Goal: Transaction & Acquisition: Purchase product/service

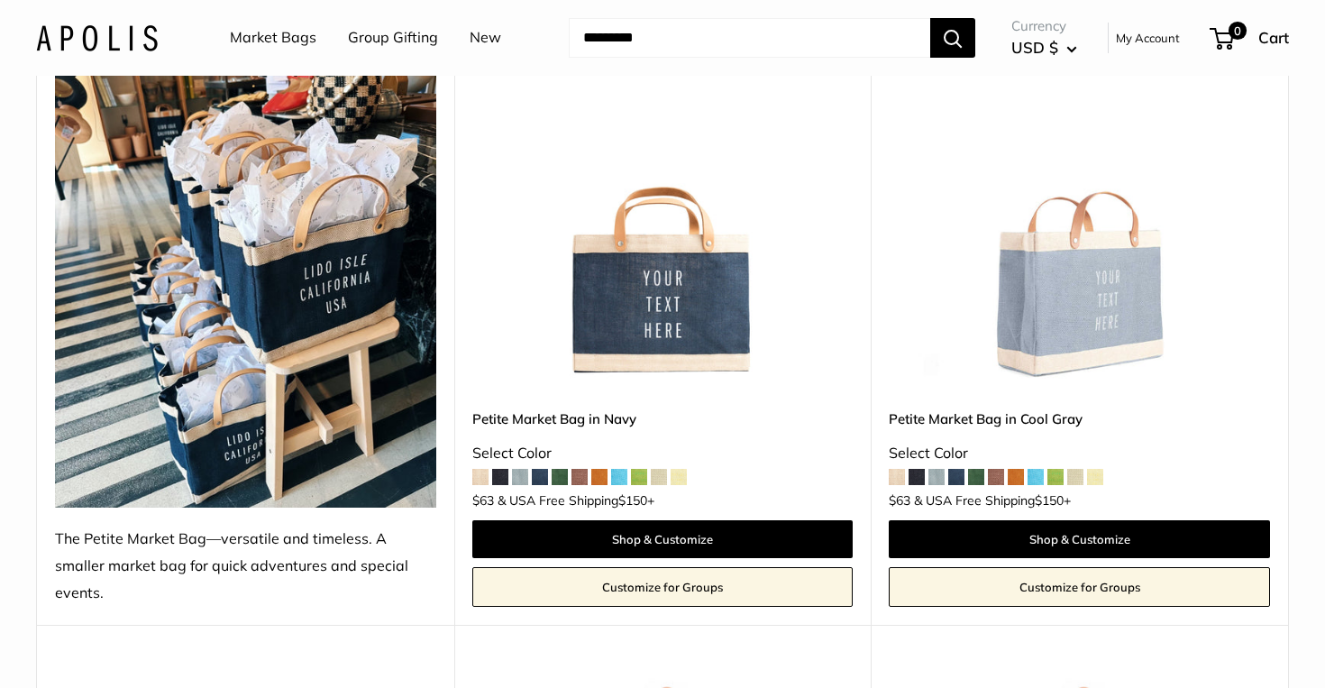
scroll to position [316, 0]
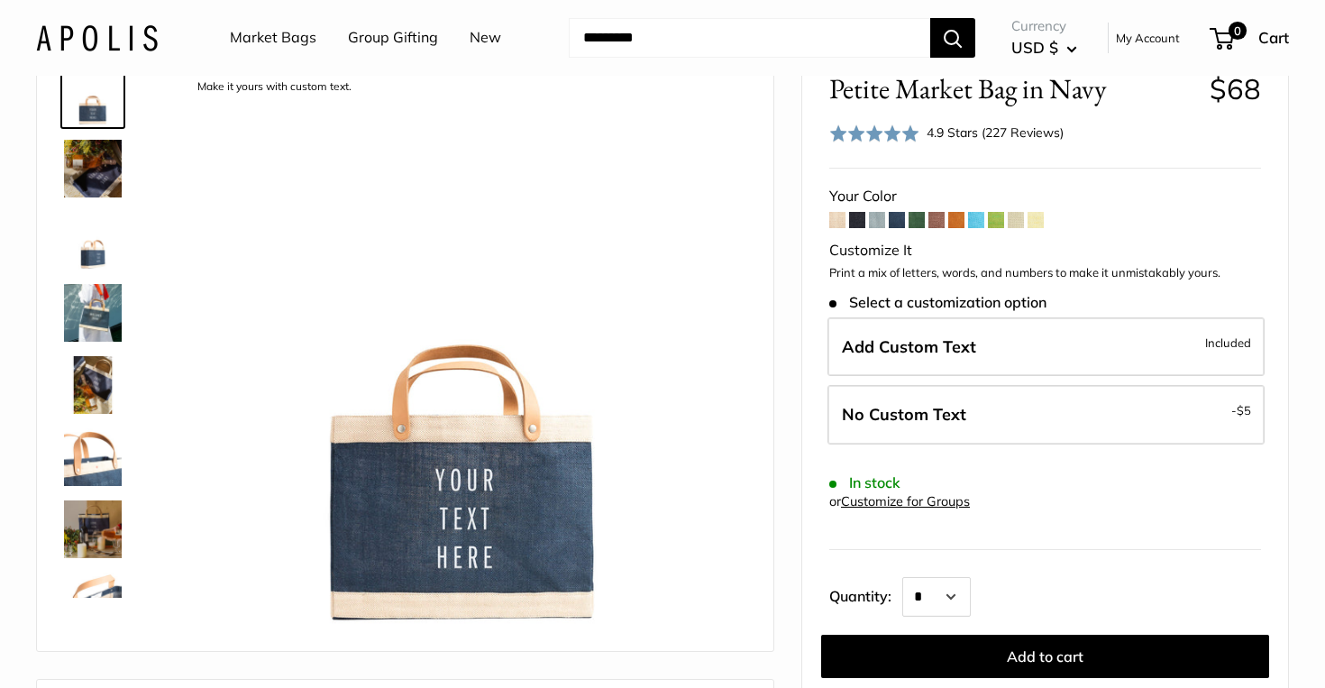
scroll to position [131, 0]
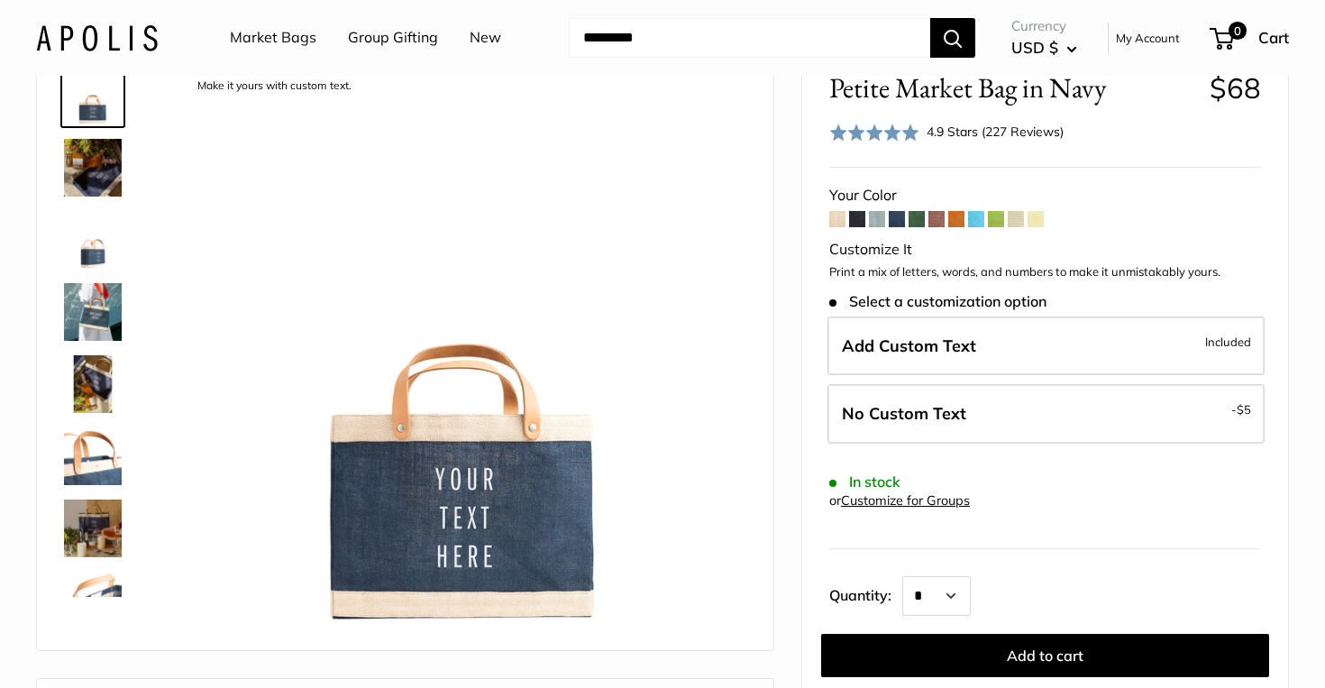
click at [96, 314] on img at bounding box center [93, 312] width 58 height 58
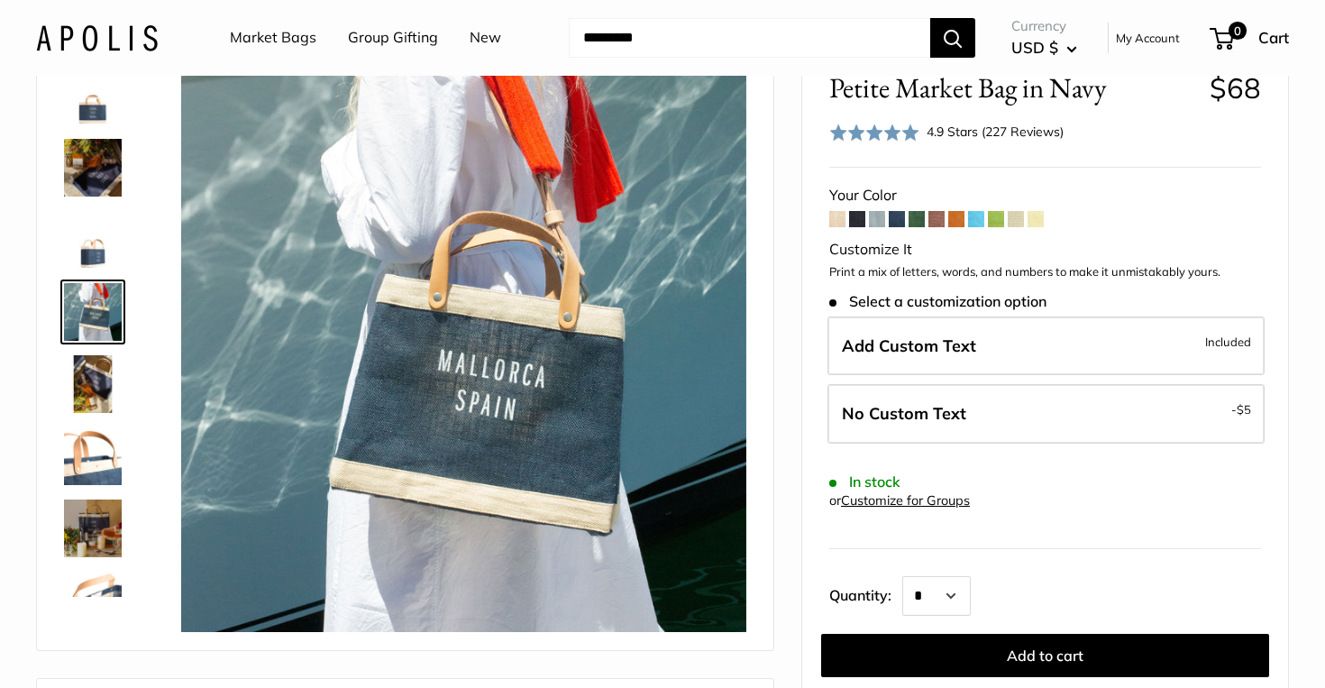
click at [103, 376] on img at bounding box center [93, 384] width 58 height 58
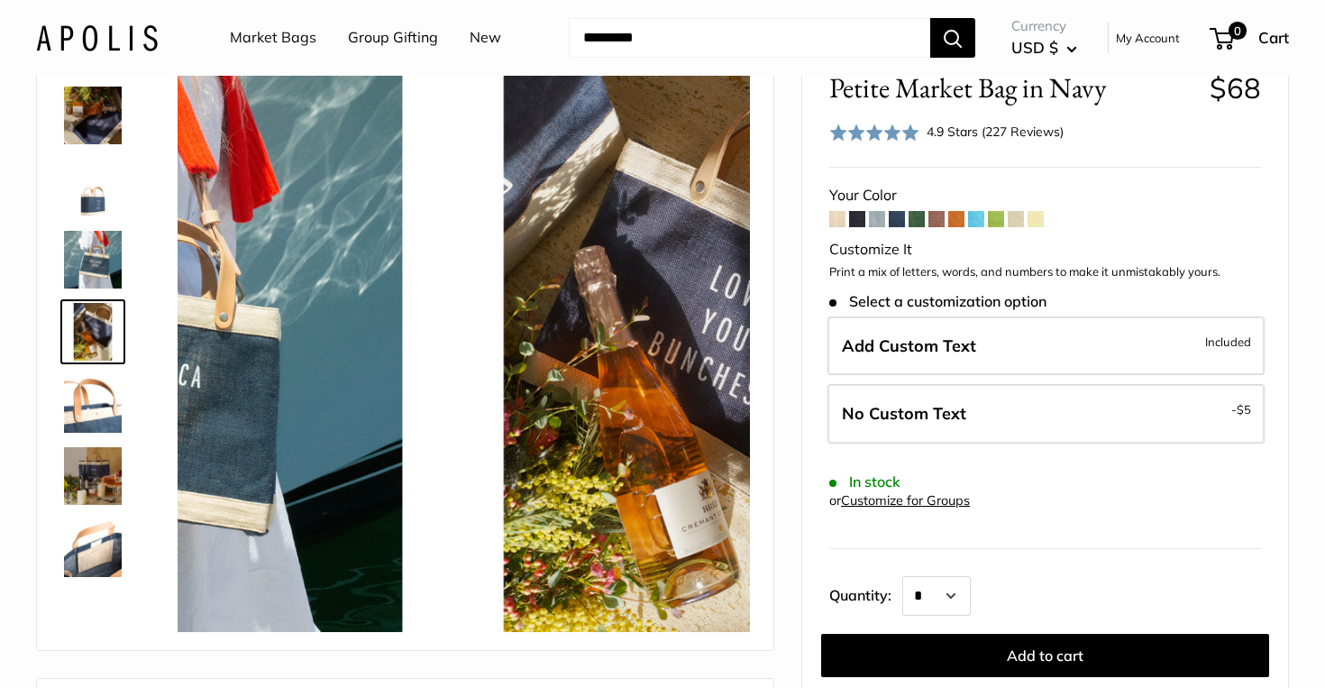
scroll to position [56, 0]
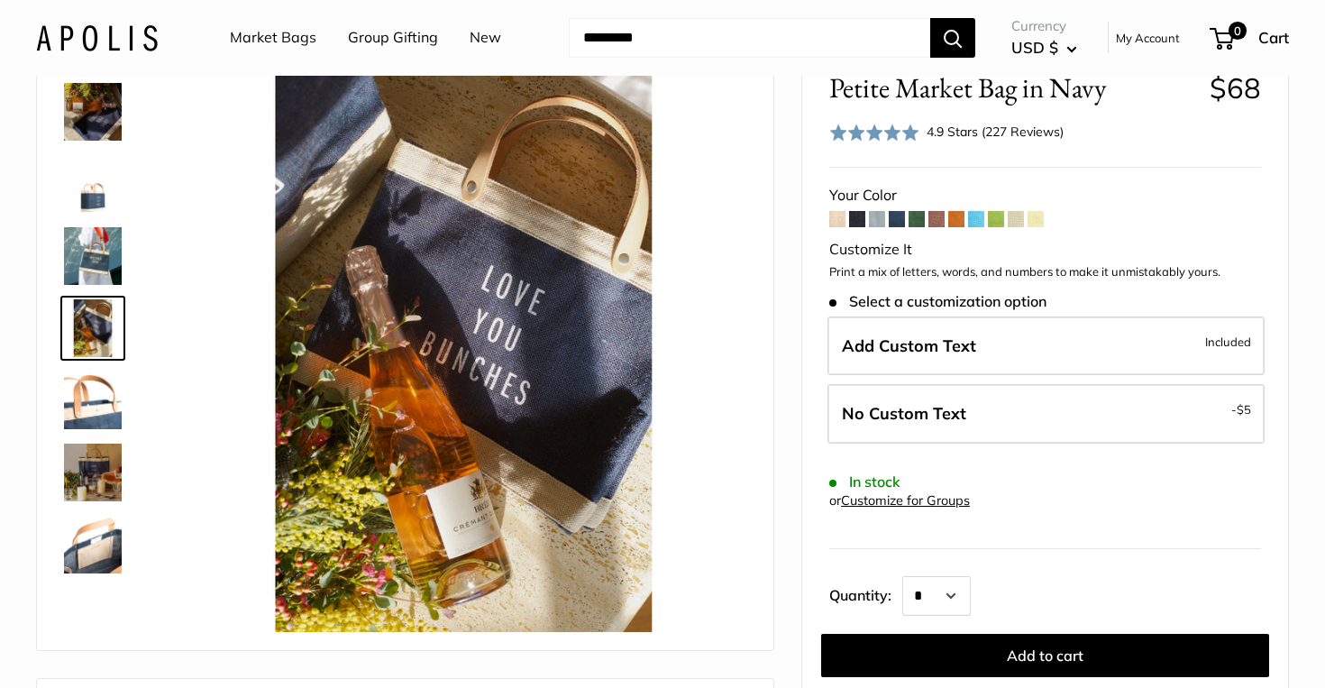
click at [105, 414] on img at bounding box center [93, 400] width 58 height 58
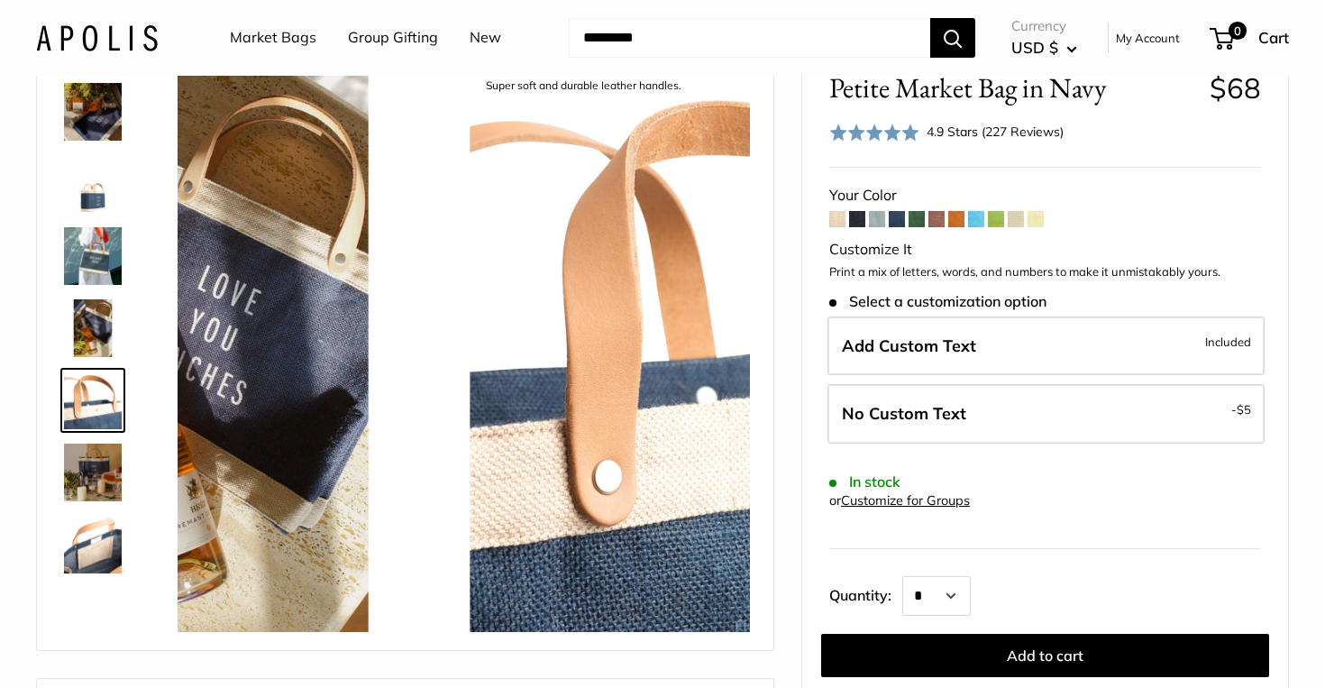
scroll to position [128, 0]
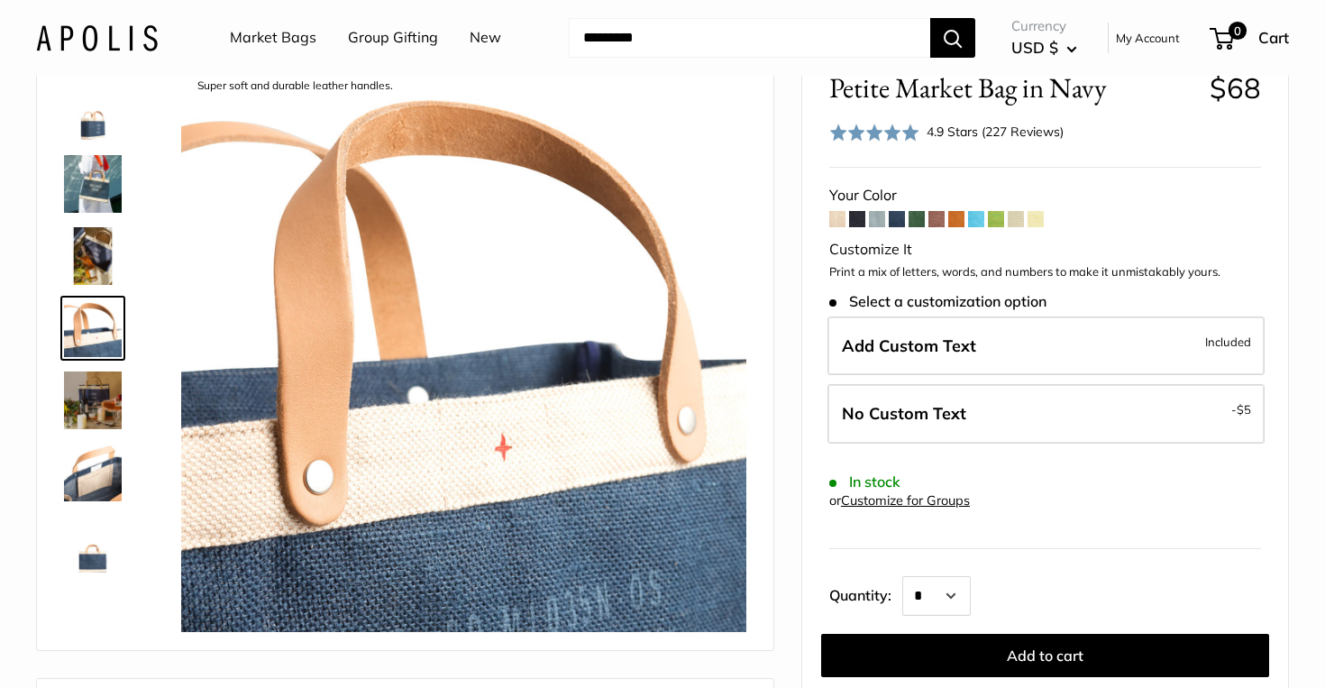
click at [105, 416] on img at bounding box center [93, 400] width 58 height 58
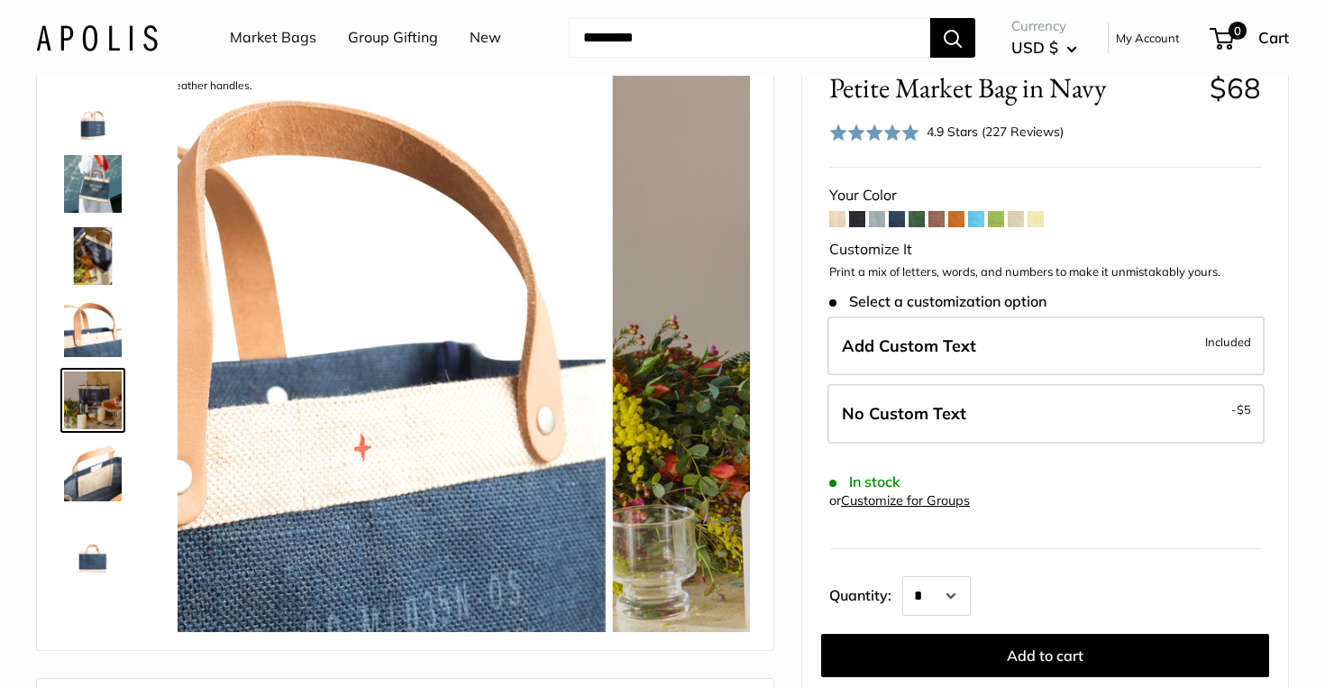
scroll to position [200, 0]
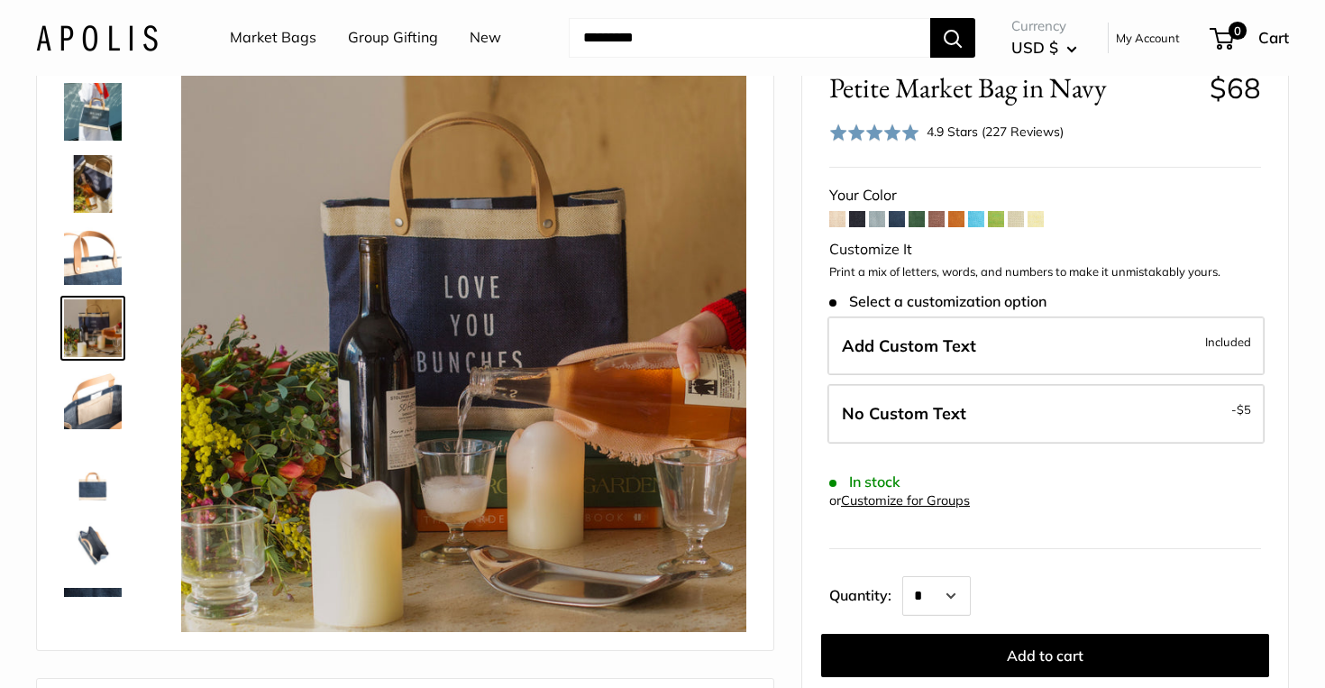
click at [105, 416] on img at bounding box center [93, 400] width 58 height 58
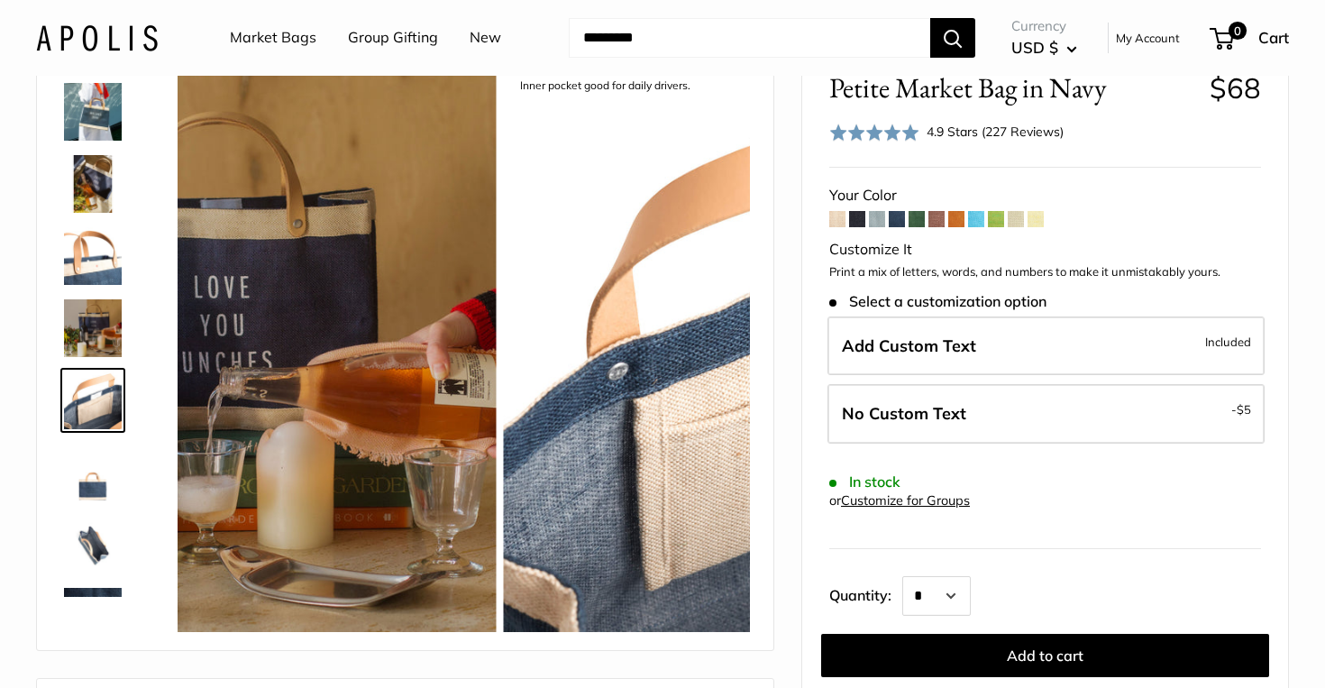
scroll to position [272, 0]
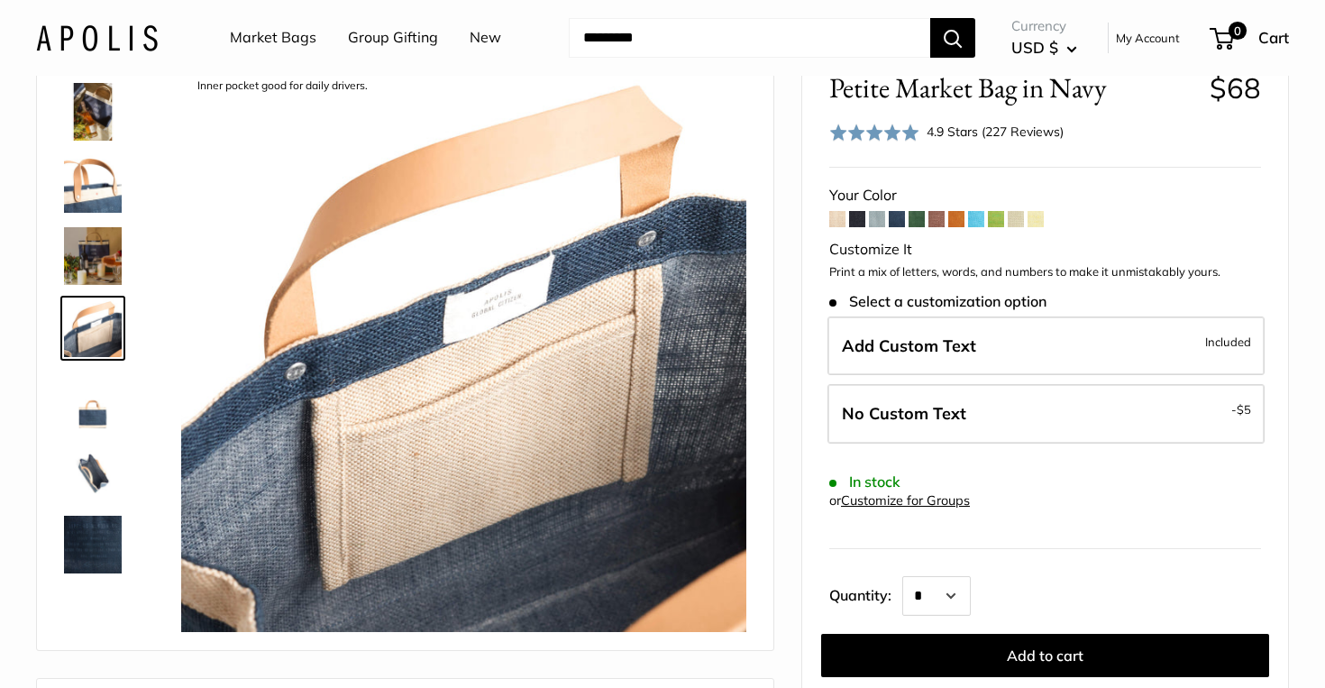
click at [101, 426] on img at bounding box center [93, 400] width 58 height 58
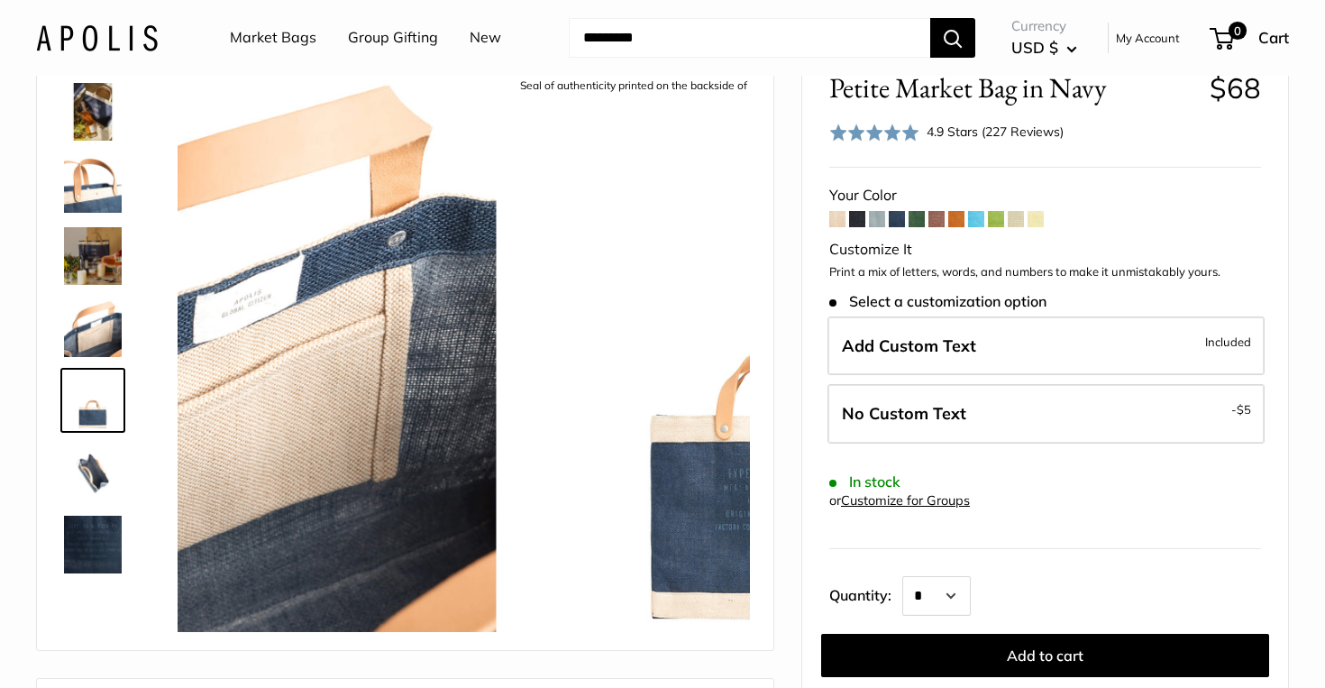
scroll to position [344, 0]
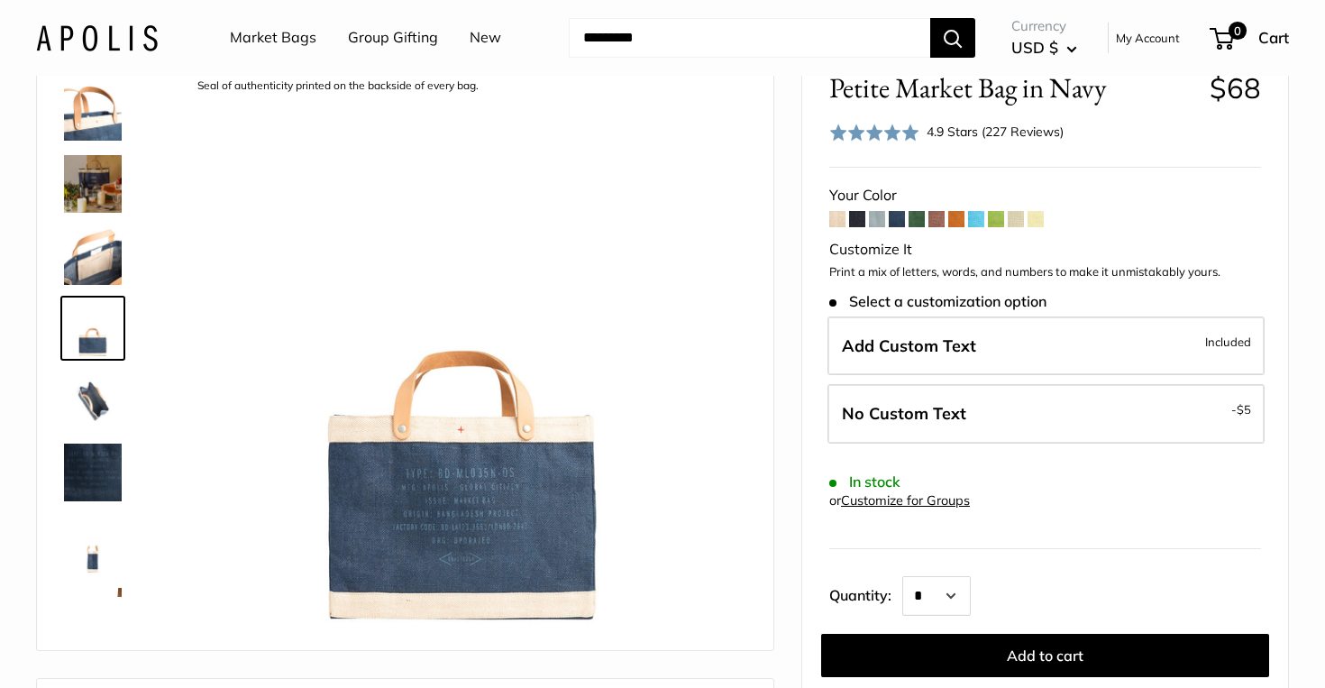
click at [99, 407] on img at bounding box center [93, 400] width 58 height 58
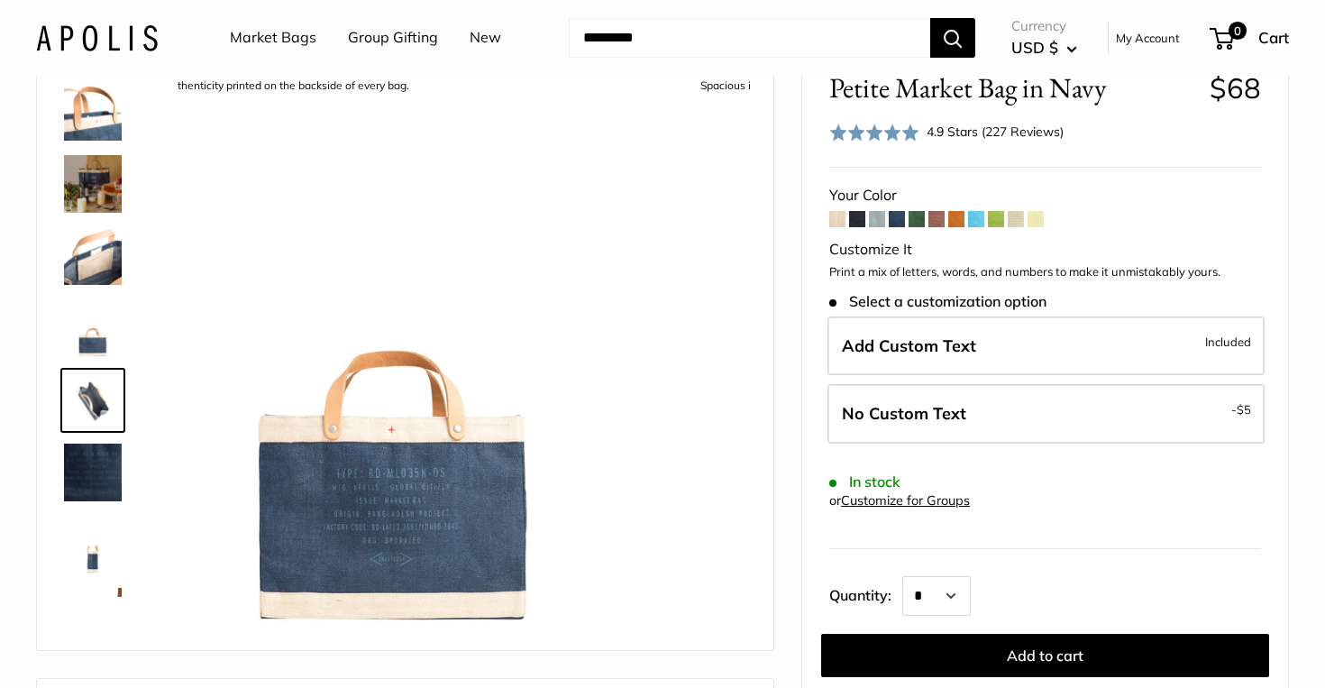
scroll to position [416, 0]
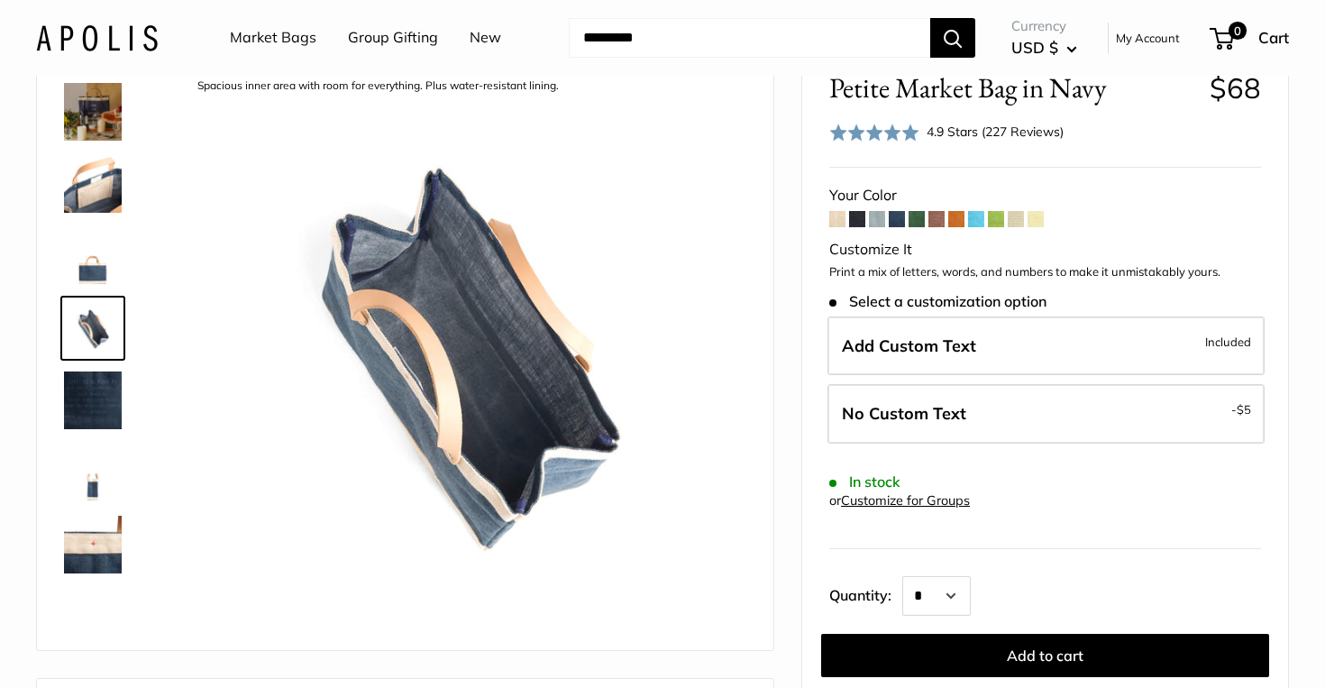
click at [98, 482] on img at bounding box center [93, 472] width 58 height 58
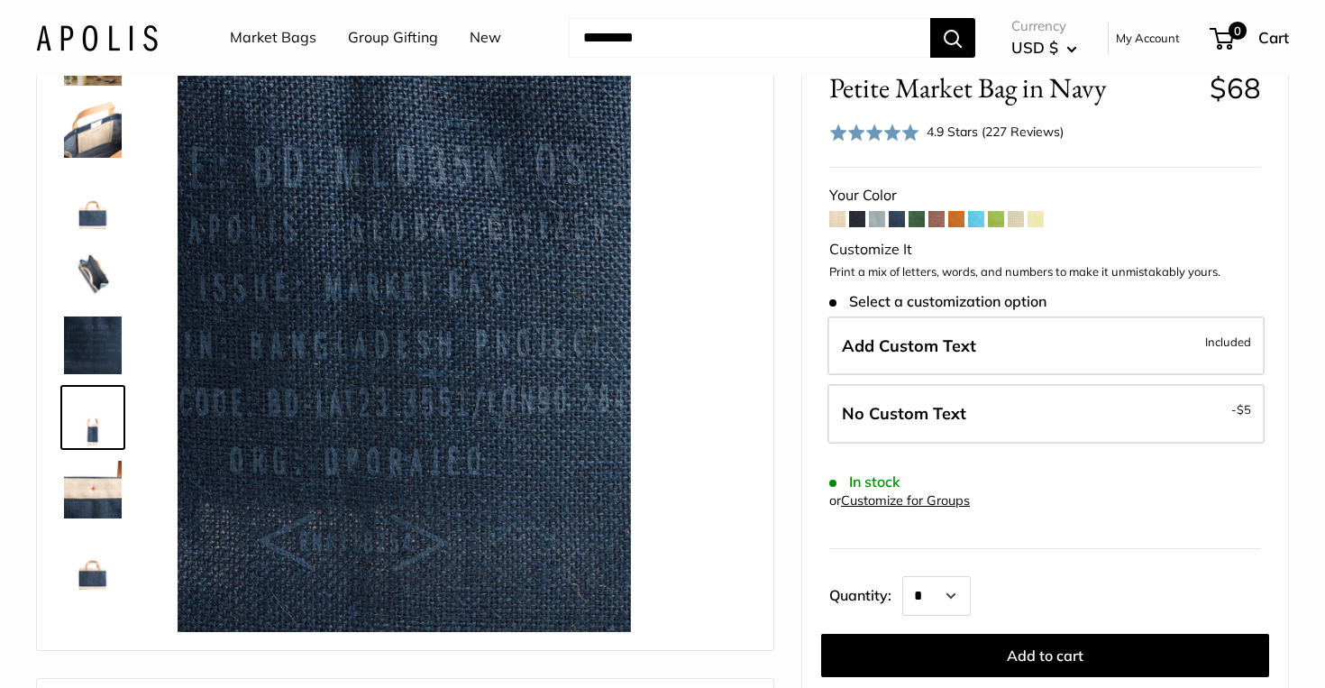
scroll to position [476, 0]
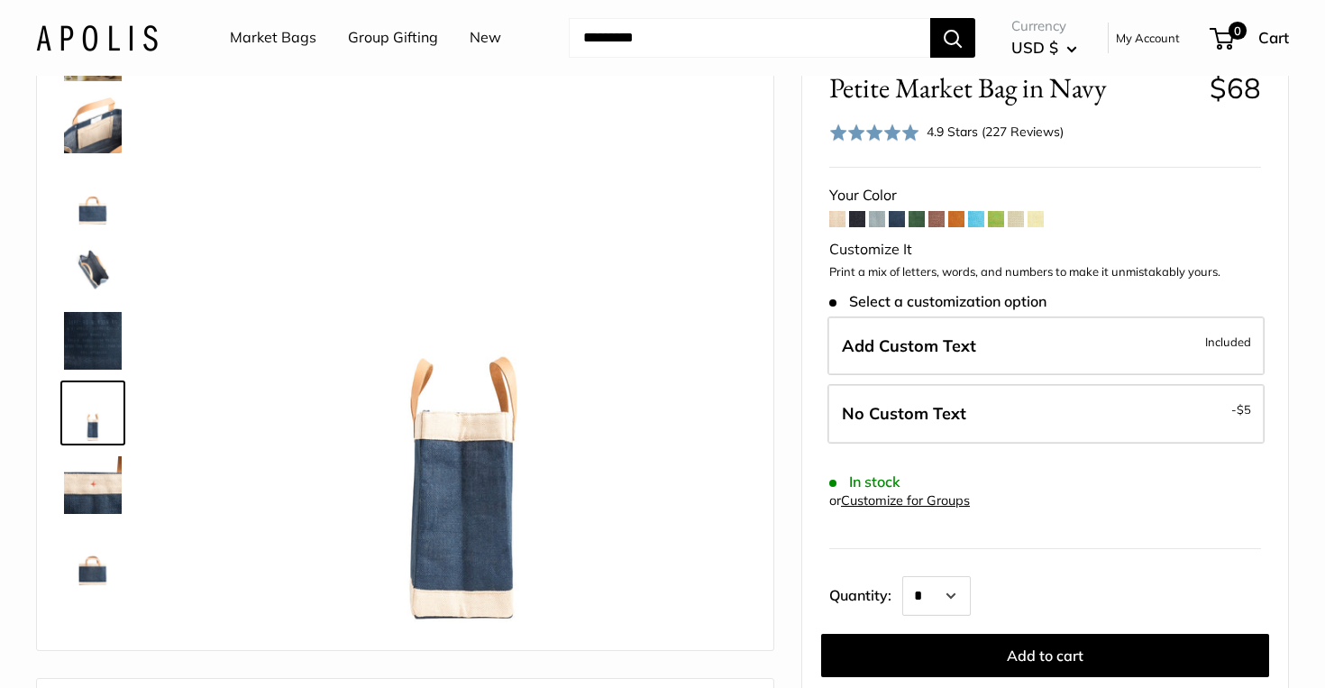
click at [89, 563] on img at bounding box center [93, 557] width 58 height 58
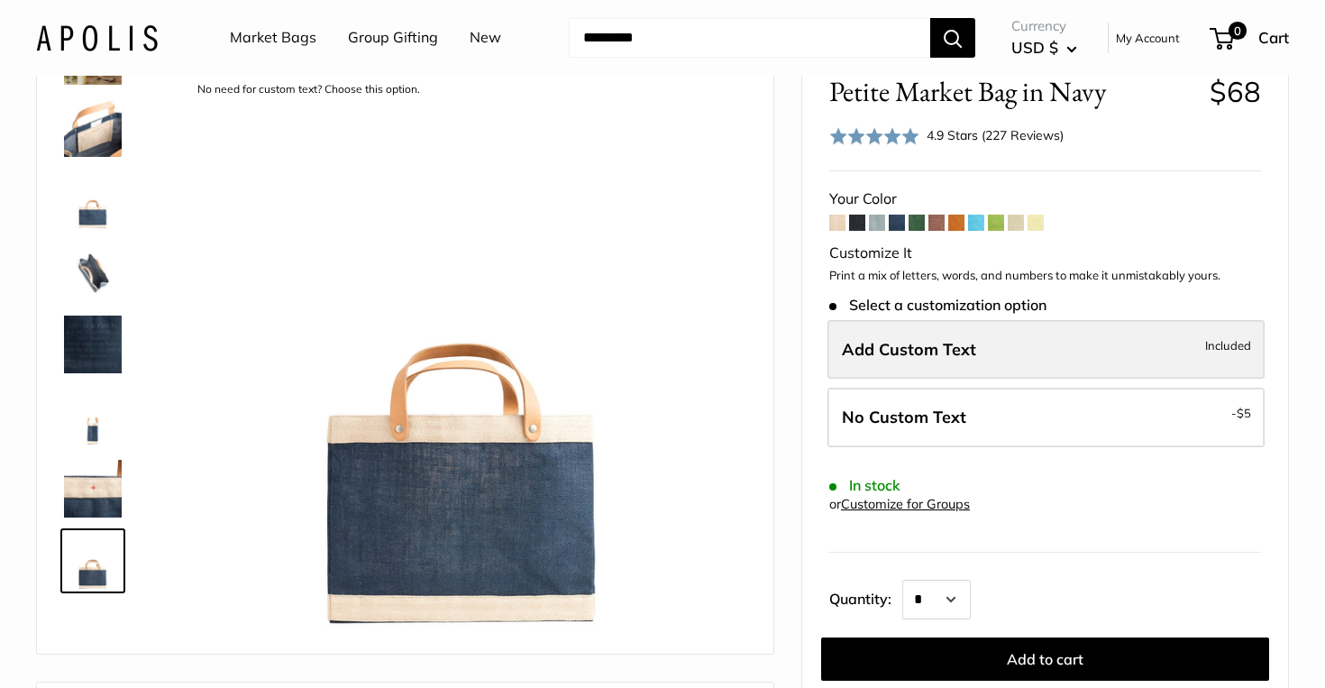
scroll to position [125, 0]
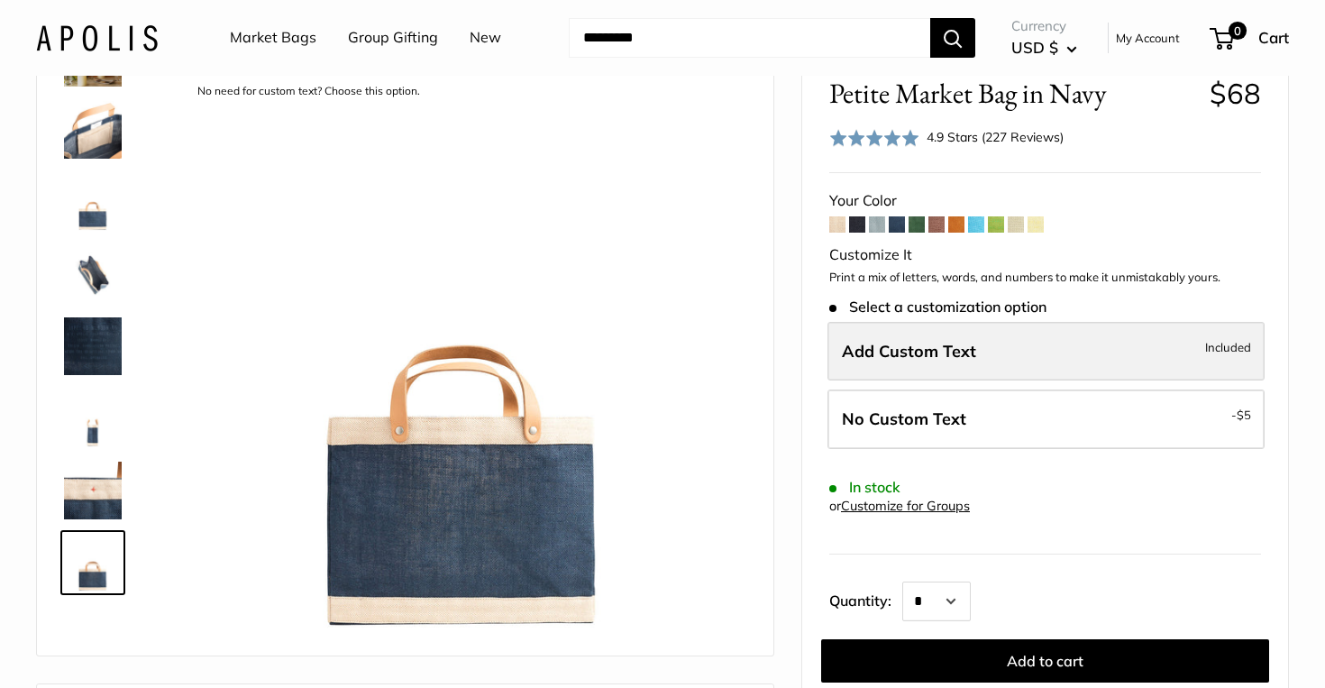
click at [1054, 360] on label "Add Custom Text Included" at bounding box center [1045, 351] width 437 height 59
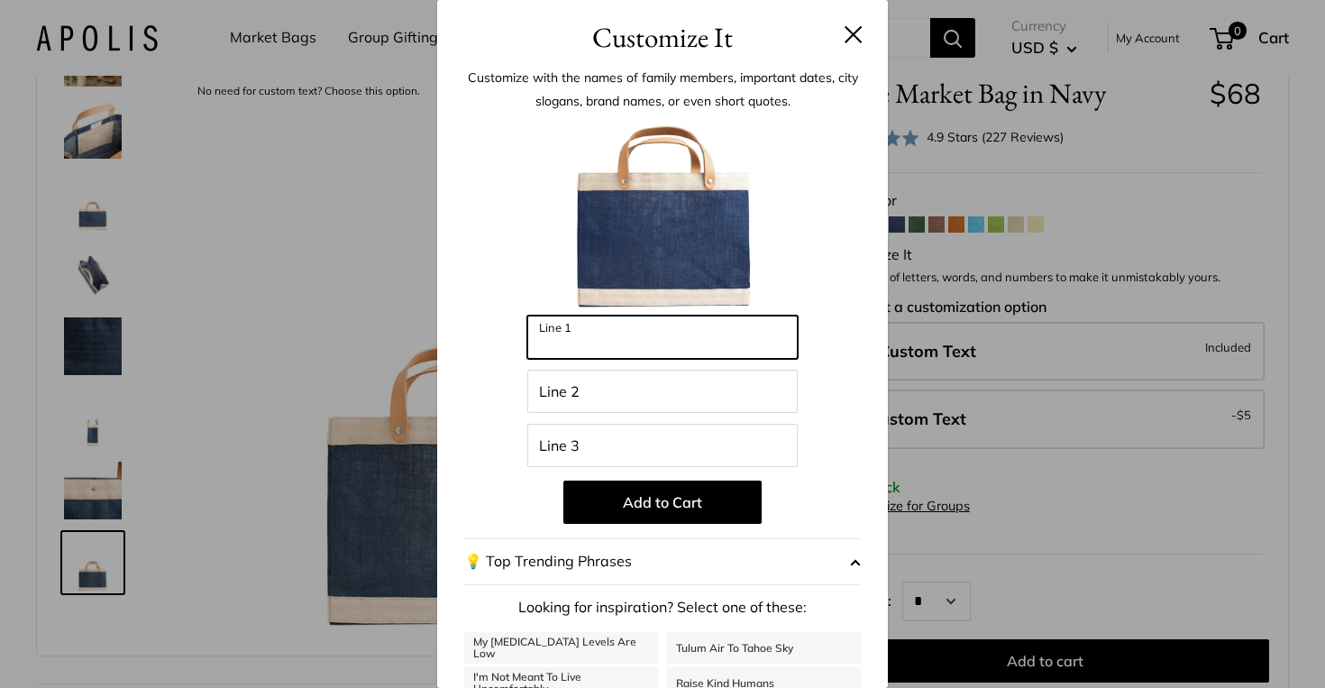
click at [700, 333] on input "Line 1" at bounding box center [662, 336] width 270 height 43
type input "*****"
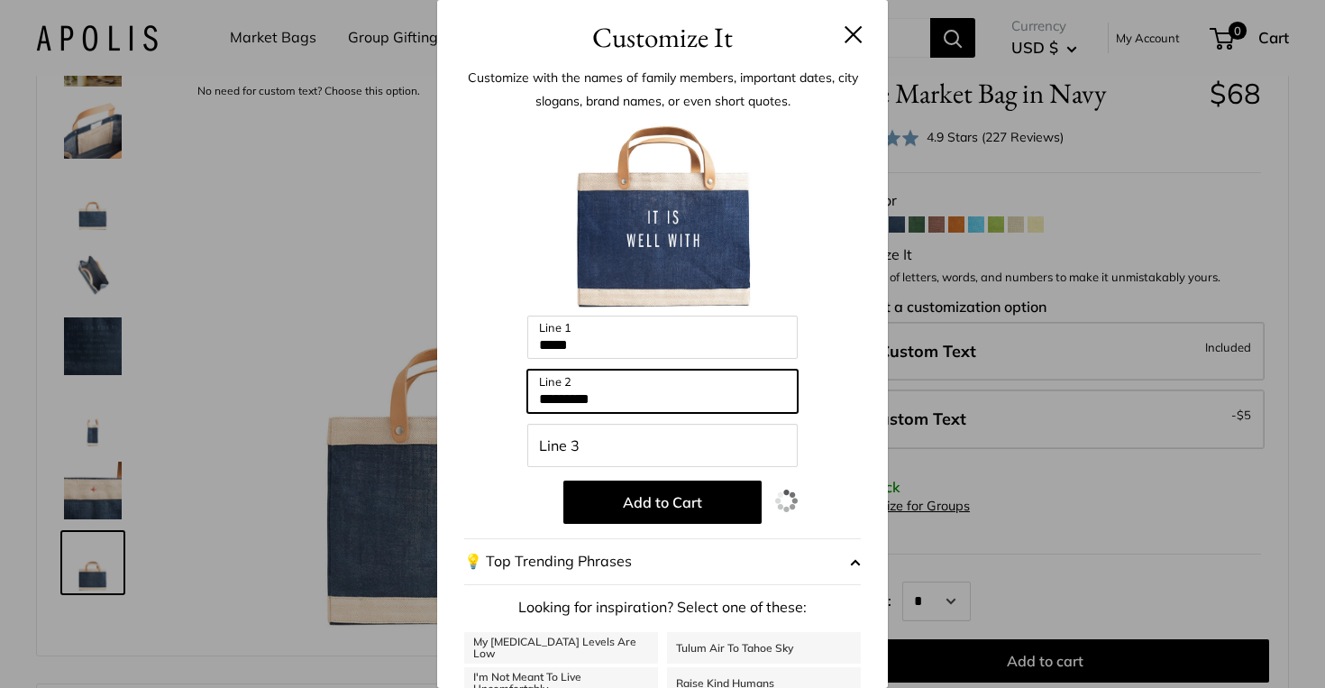
type input "*********"
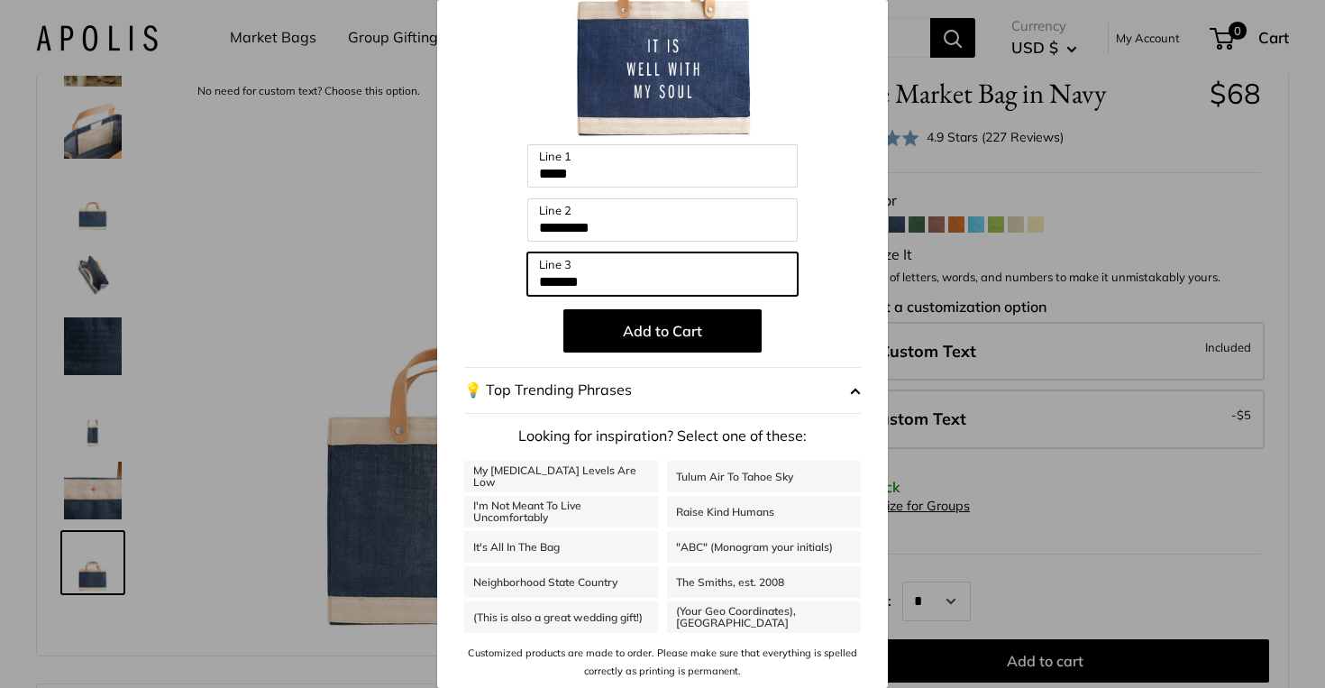
scroll to position [0, 0]
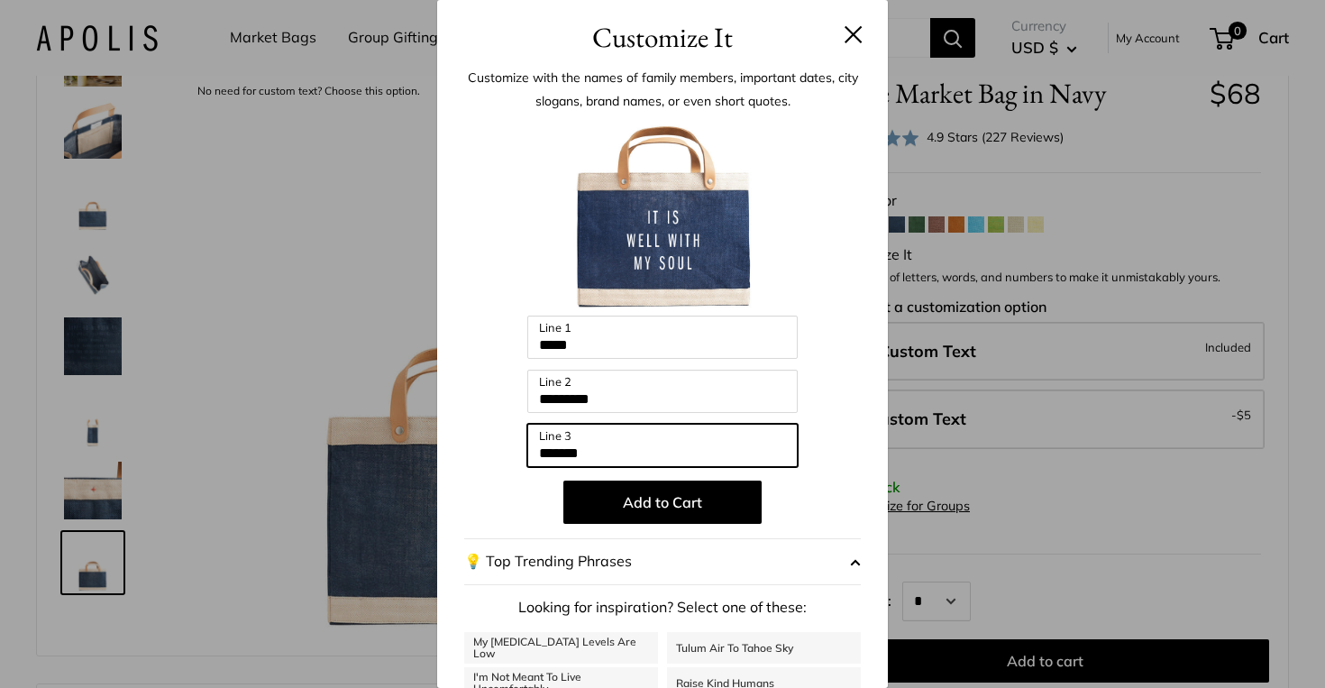
type input "*******"
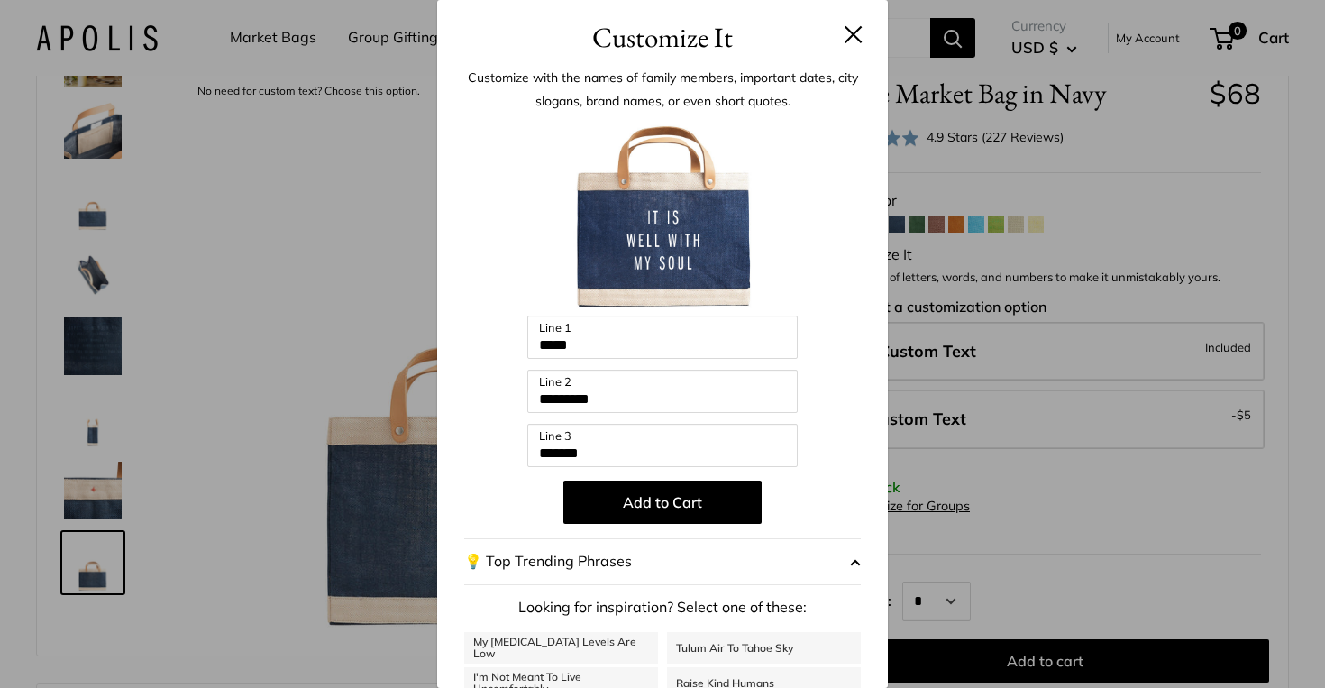
click at [848, 37] on button at bounding box center [853, 34] width 18 height 18
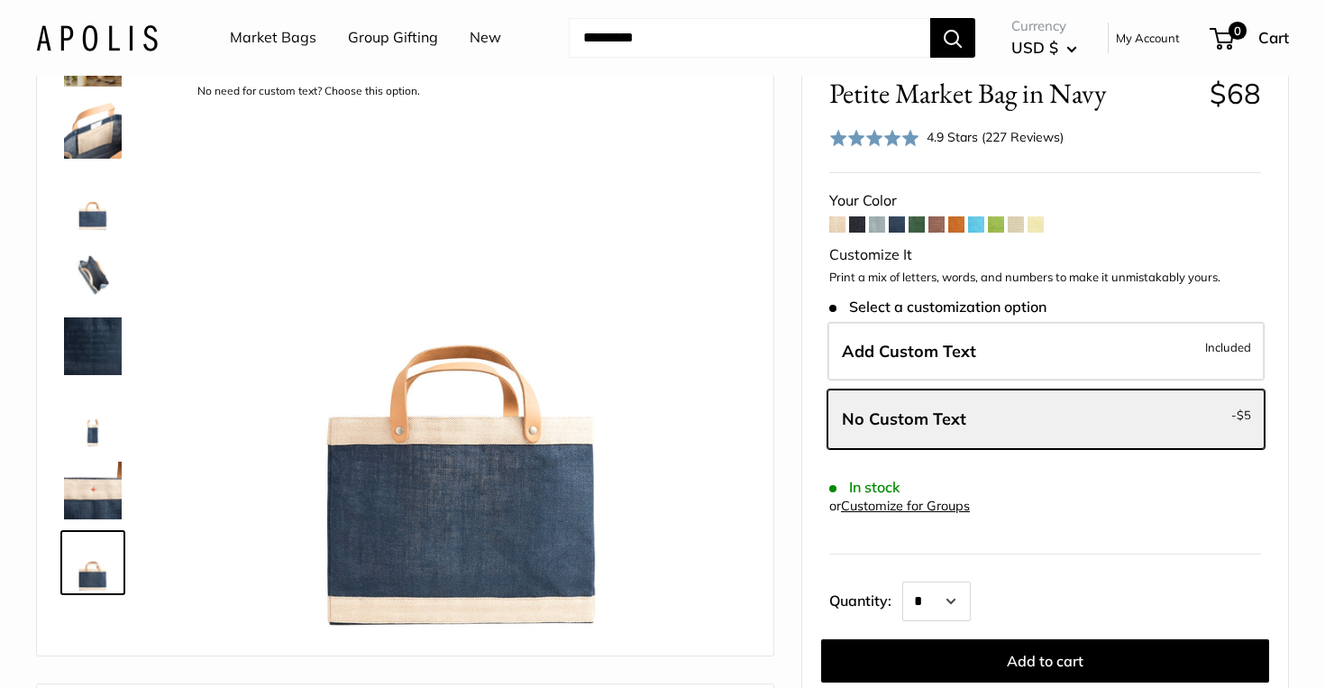
click at [914, 219] on span at bounding box center [916, 224] width 16 height 16
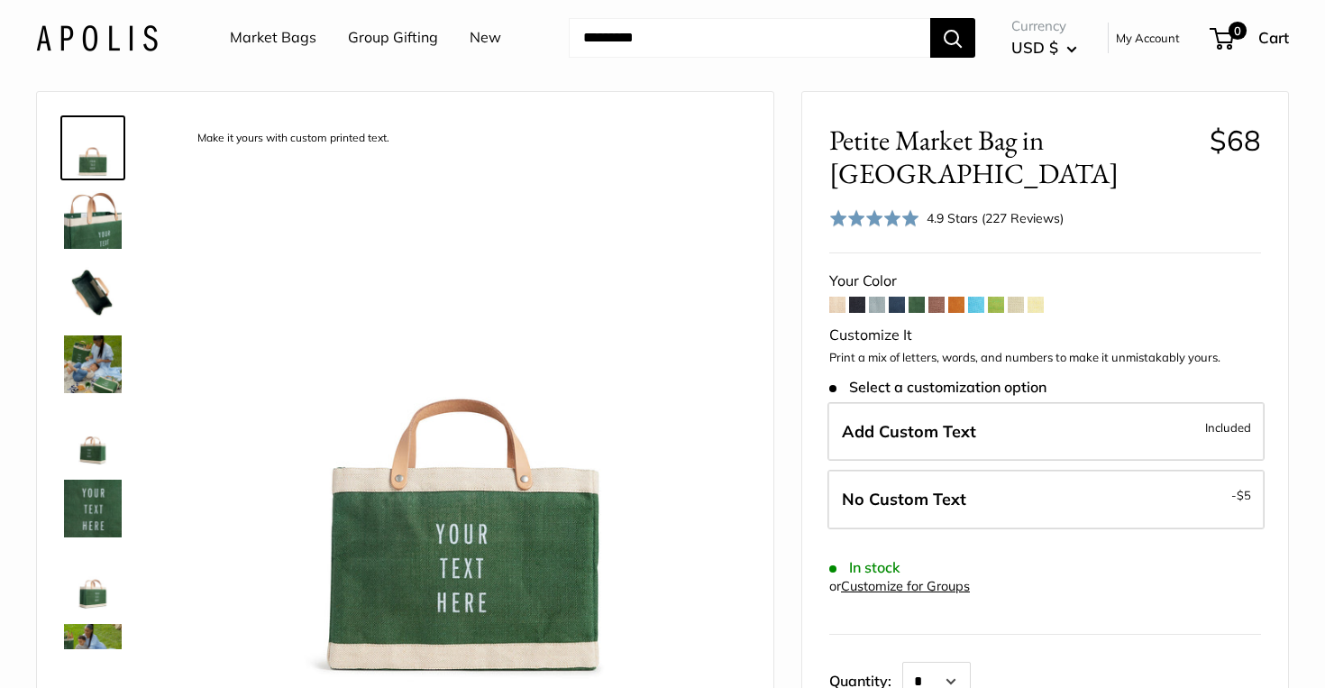
scroll to position [64, 0]
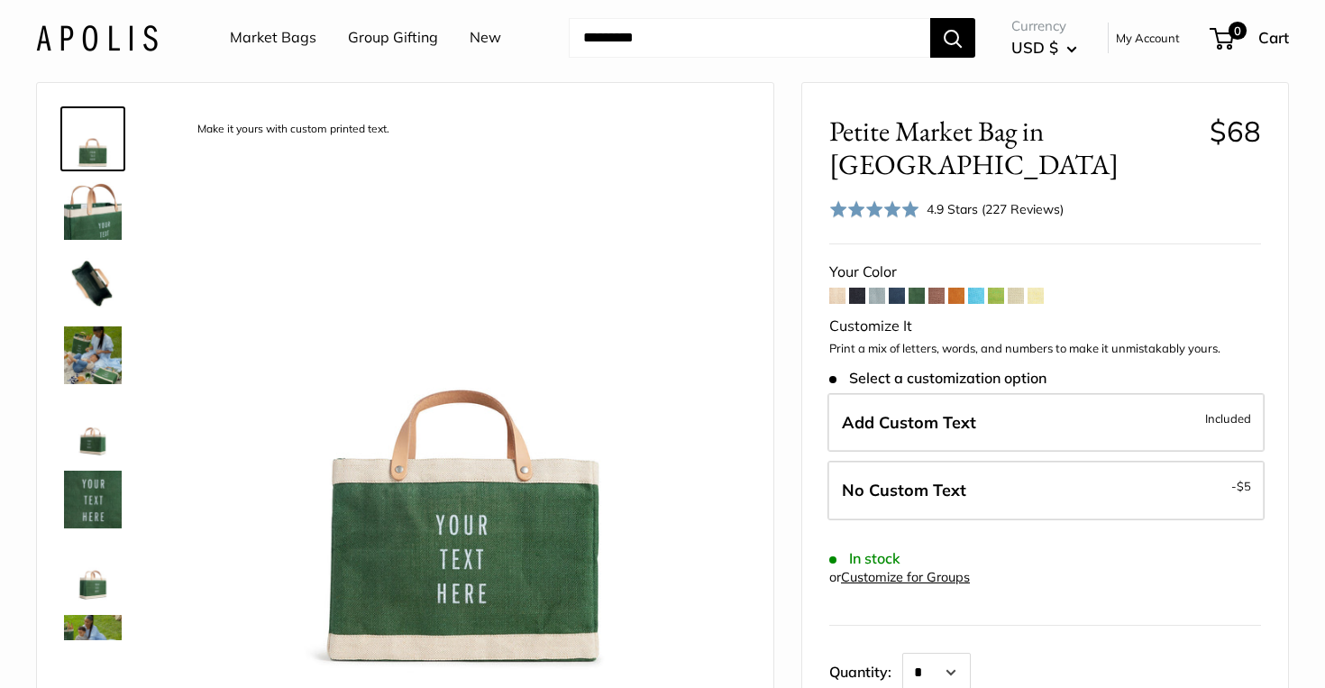
click at [952, 287] on span at bounding box center [956, 295] width 16 height 16
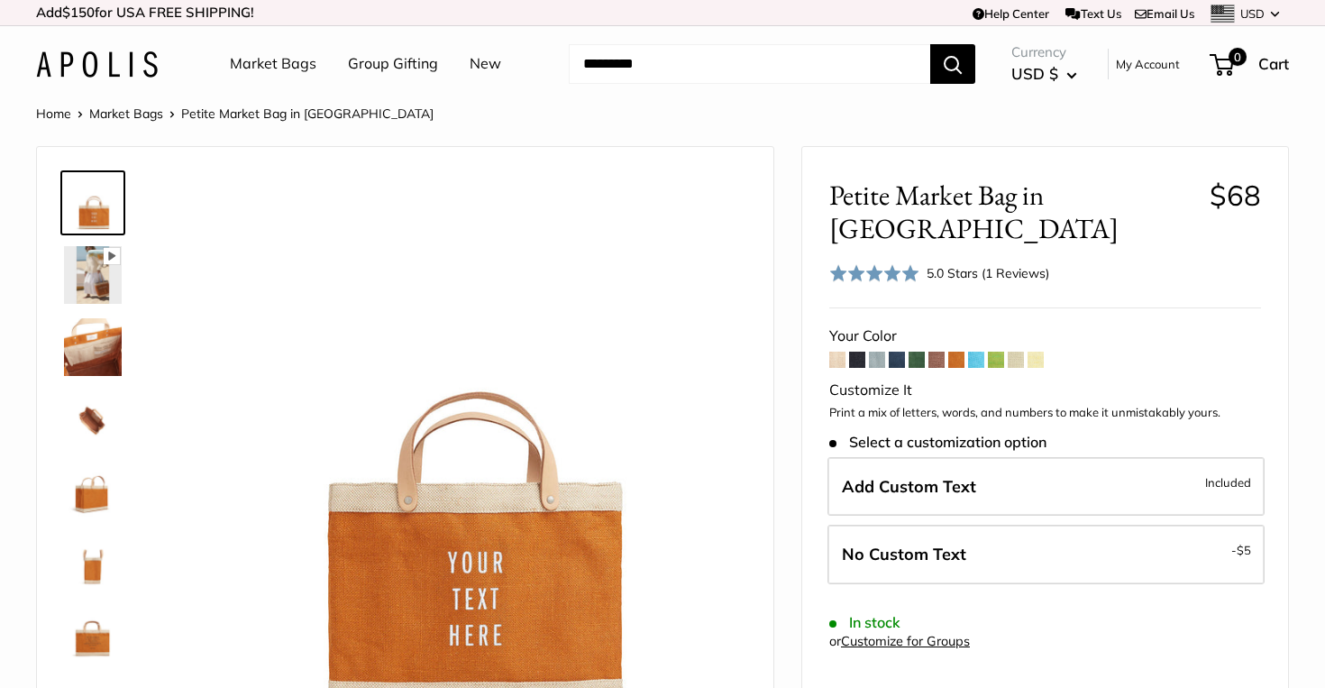
scroll to position [38, 0]
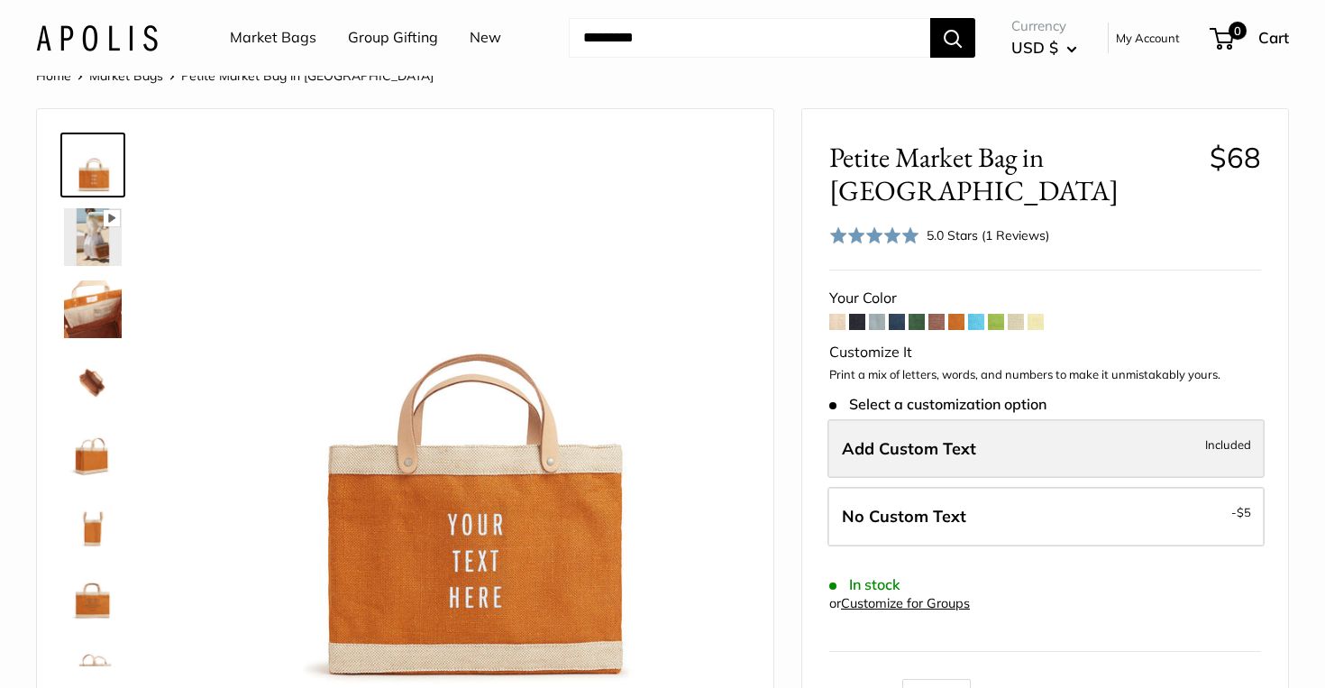
click at [947, 438] on span "Add Custom Text" at bounding box center [909, 448] width 134 height 21
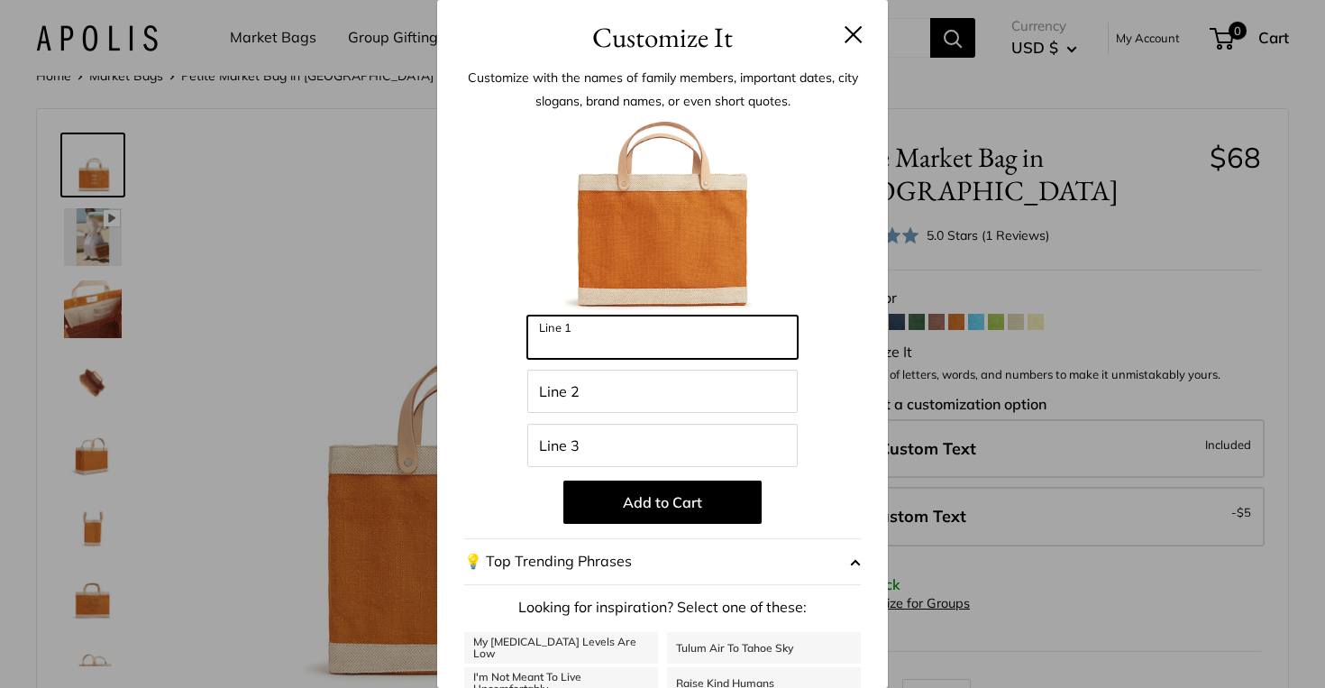
click at [642, 346] on input "Line 1" at bounding box center [662, 336] width 270 height 43
type input "******"
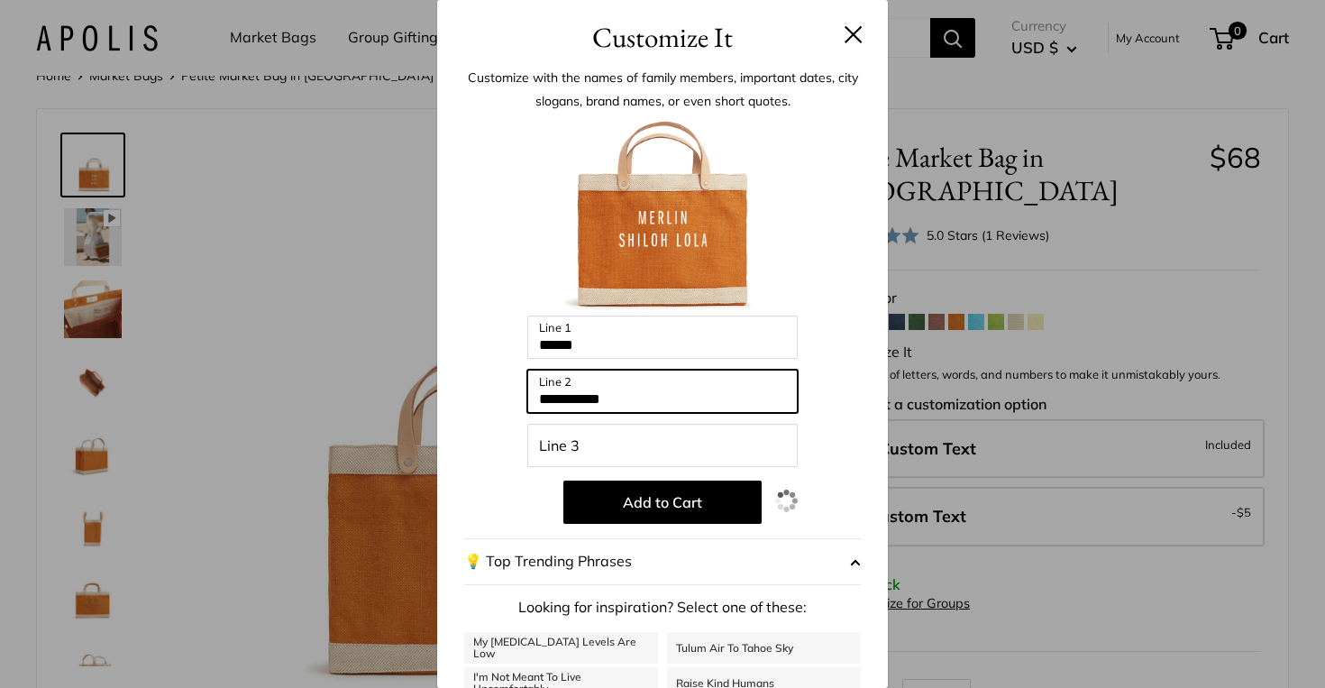
type input "**********"
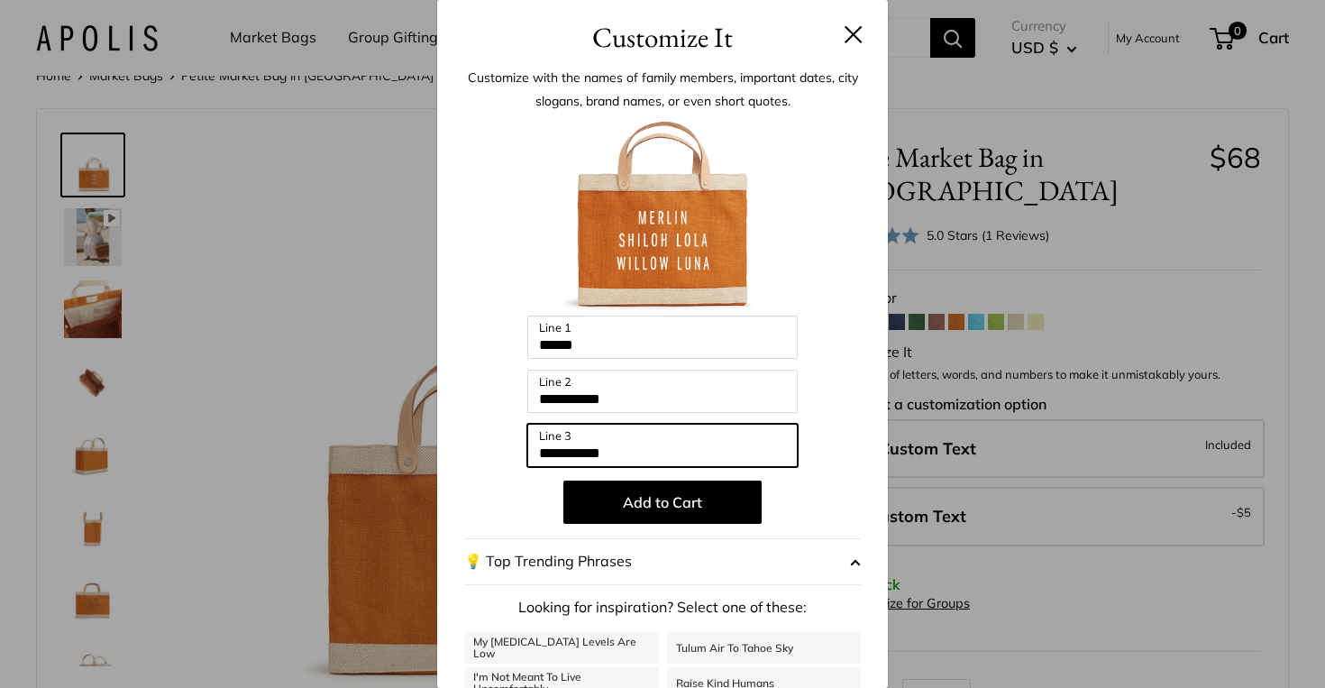
type input "**********"
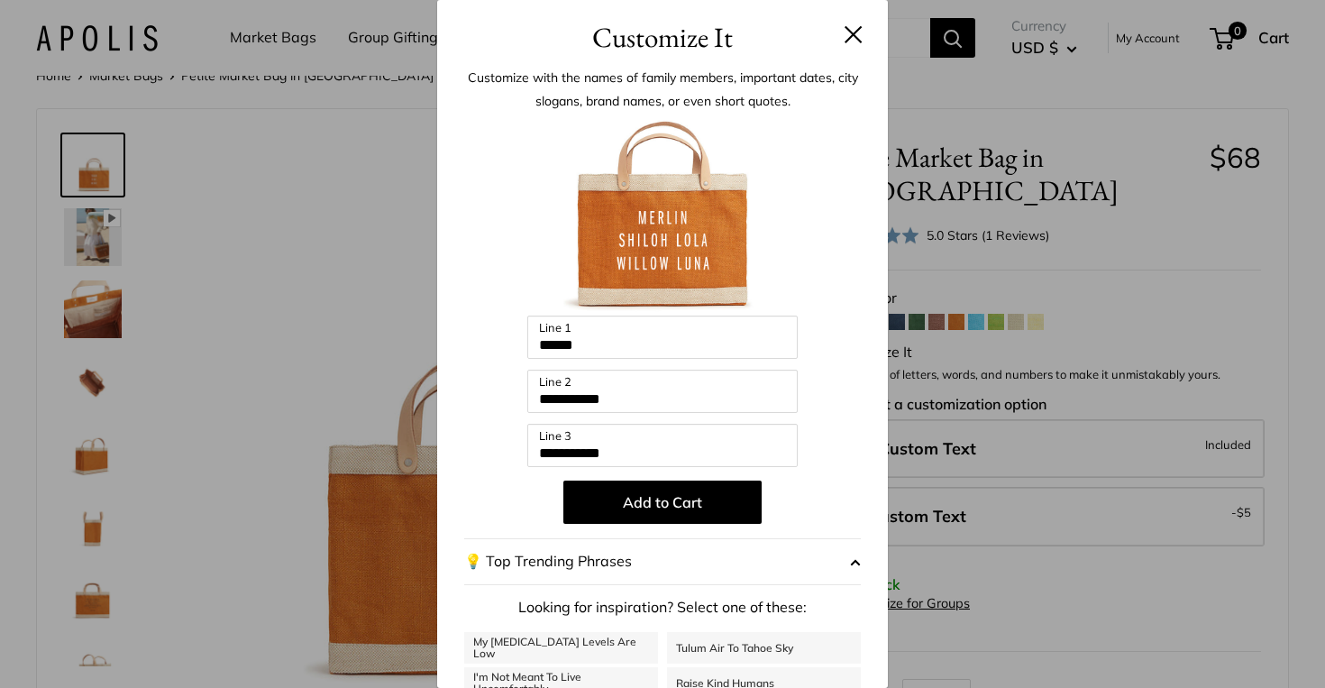
click at [859, 25] on button at bounding box center [853, 34] width 18 height 18
